Goal: Navigation & Orientation: Find specific page/section

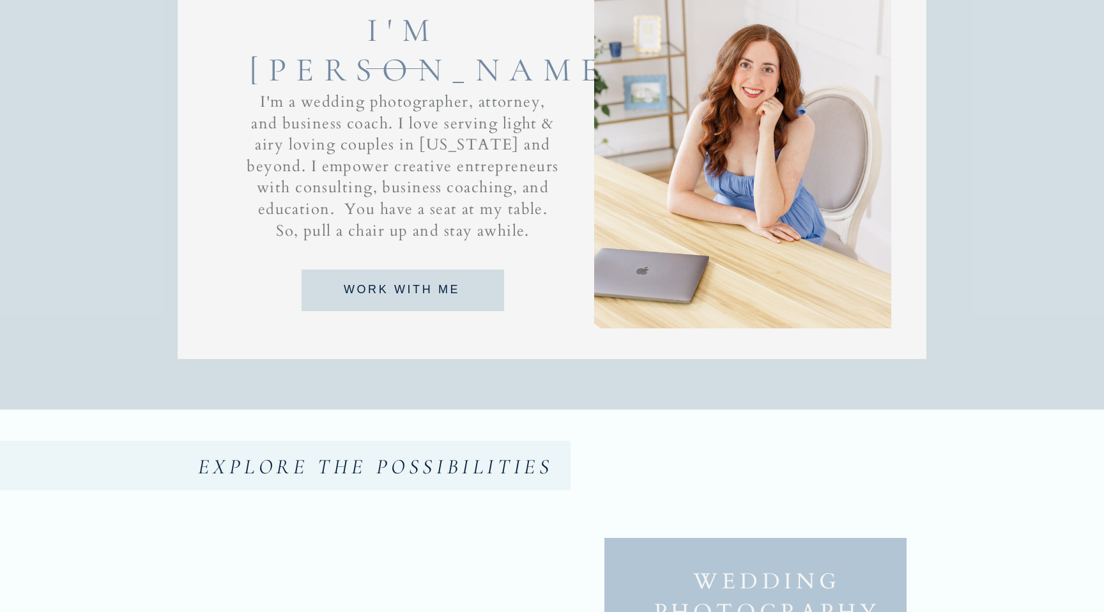
scroll to position [1071, 0]
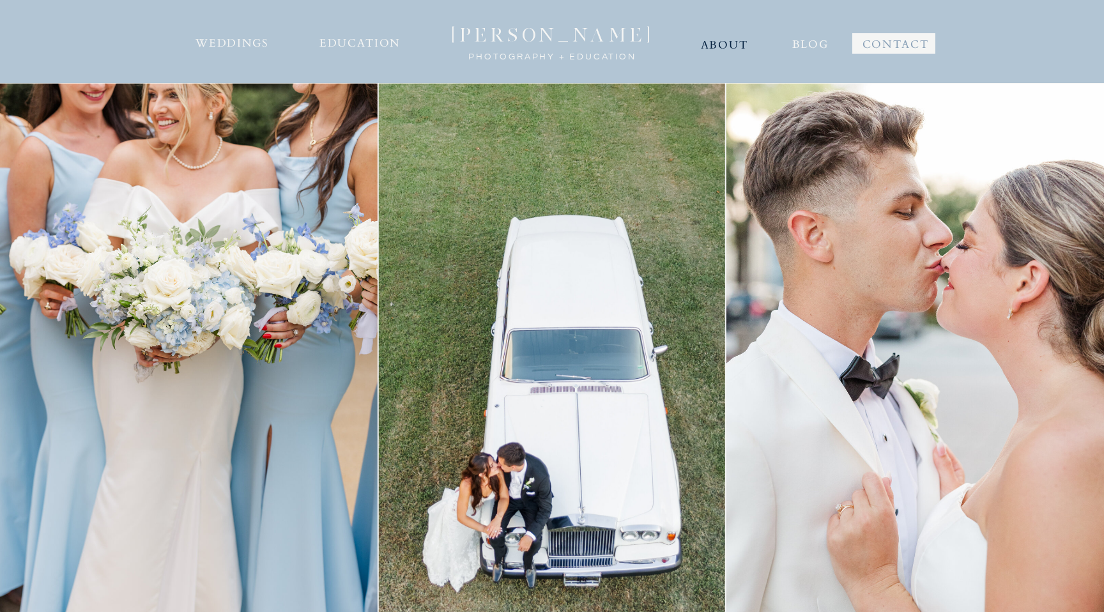
click at [725, 49] on nav "ABOUT" at bounding box center [724, 43] width 49 height 20
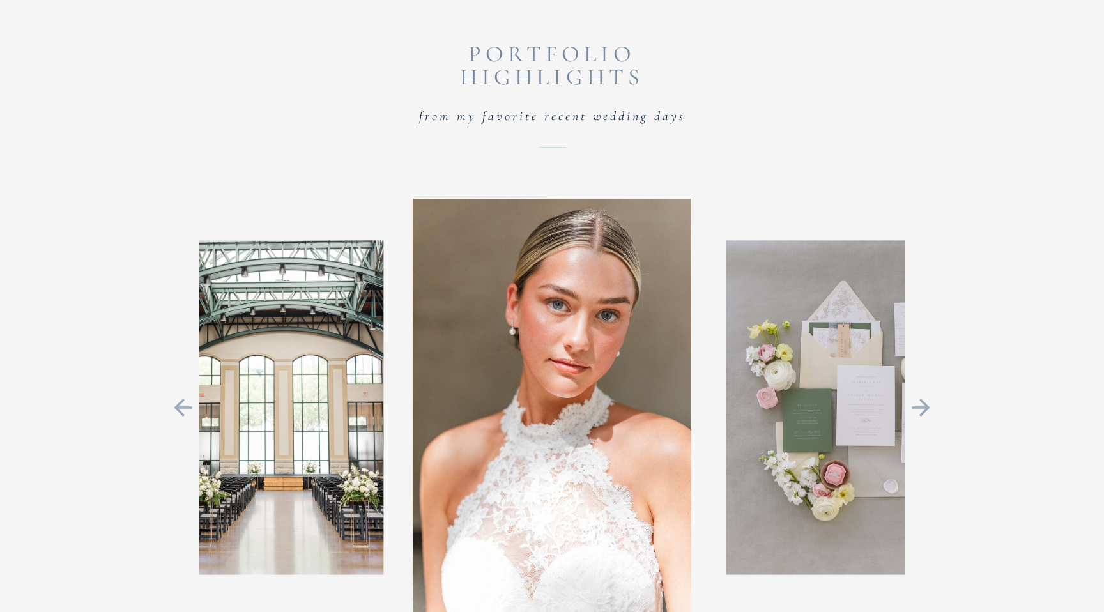
scroll to position [2748, 0]
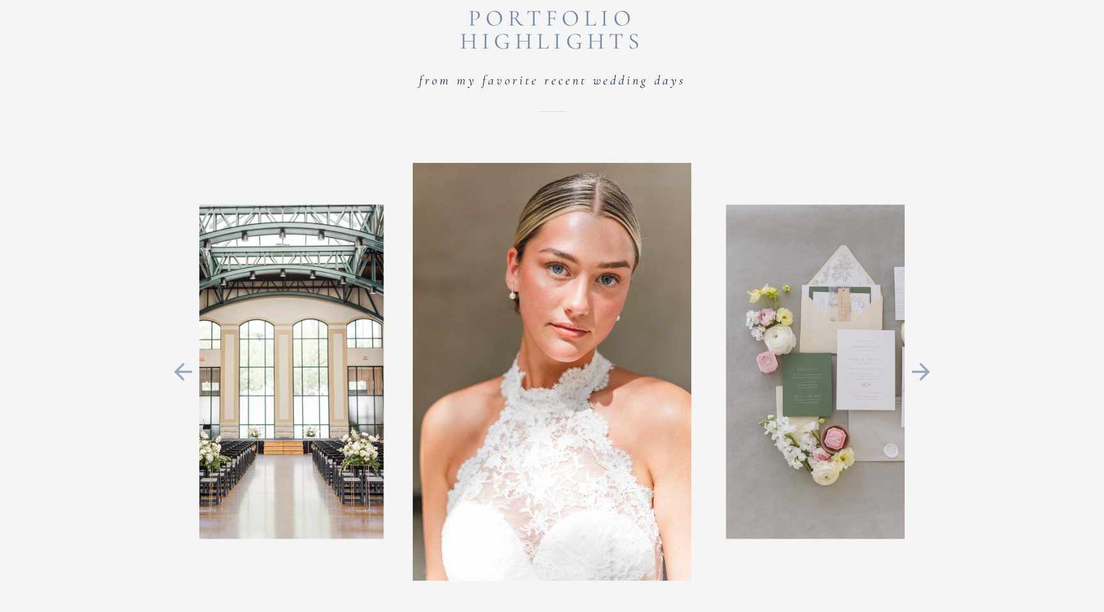
scroll to position [2769, 0]
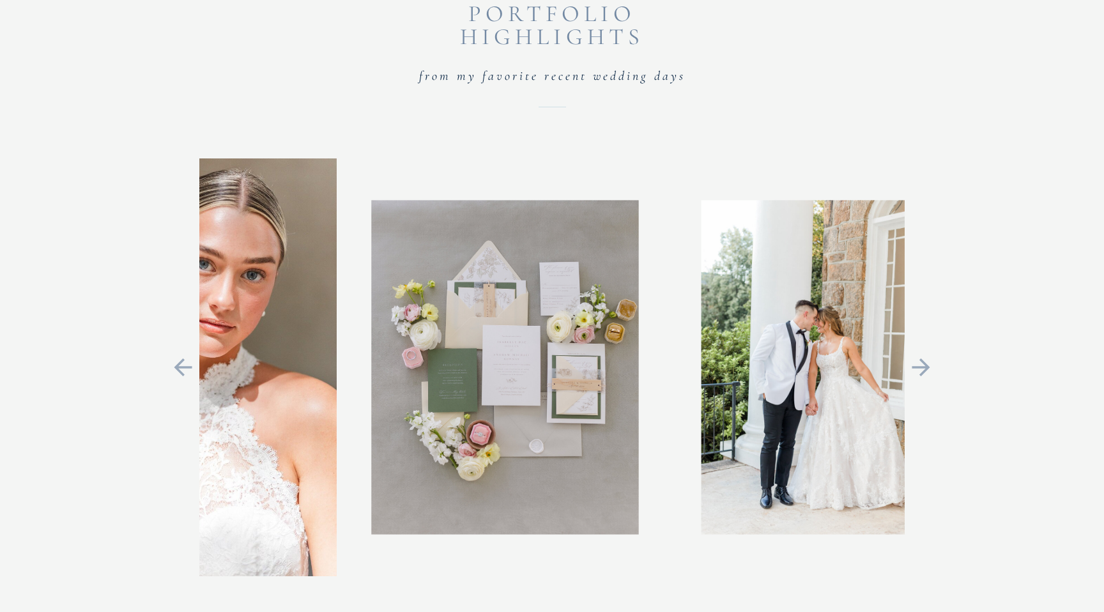
click at [297, 352] on img at bounding box center [197, 368] width 279 height 418
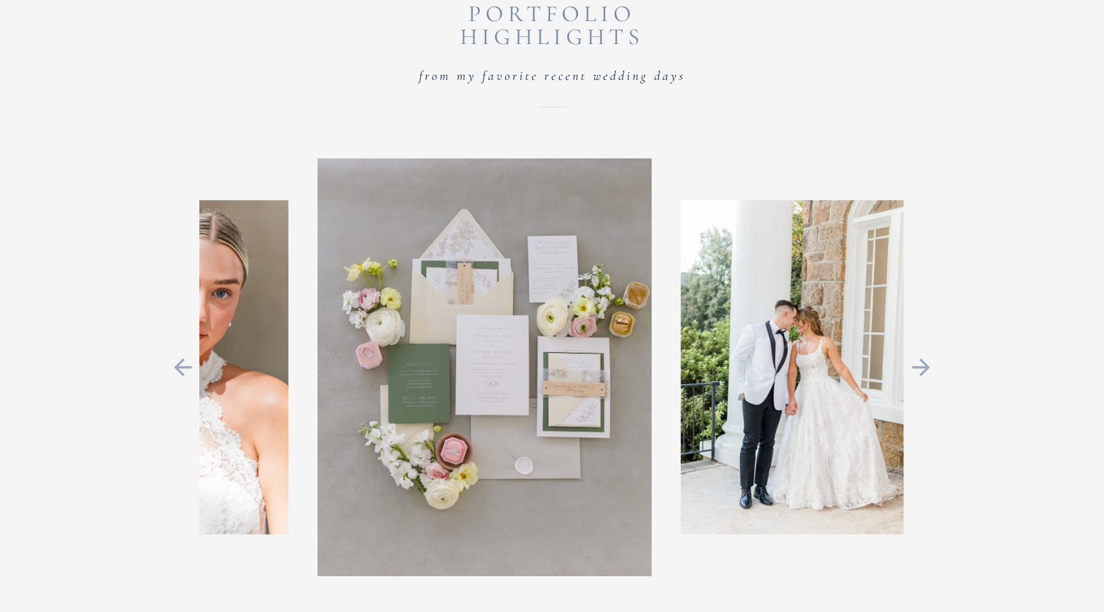
click at [318, 330] on img at bounding box center [485, 368] width 334 height 418
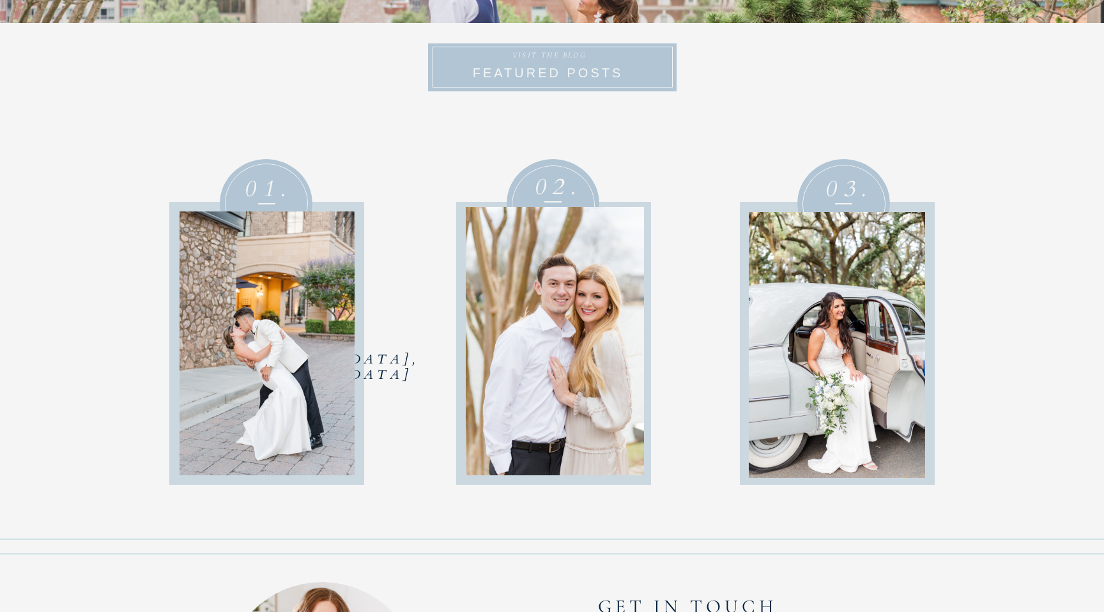
scroll to position [5373, 0]
